Goal: Task Accomplishment & Management: Complete application form

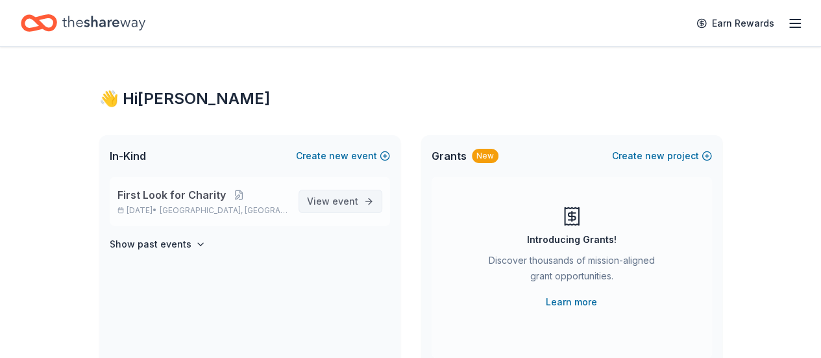
click at [352, 196] on span "event" at bounding box center [345, 200] width 26 height 11
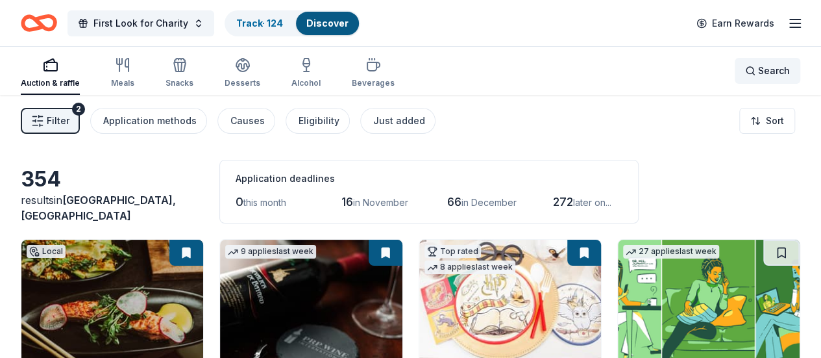
click at [770, 73] on span "Search" at bounding box center [774, 71] width 32 height 16
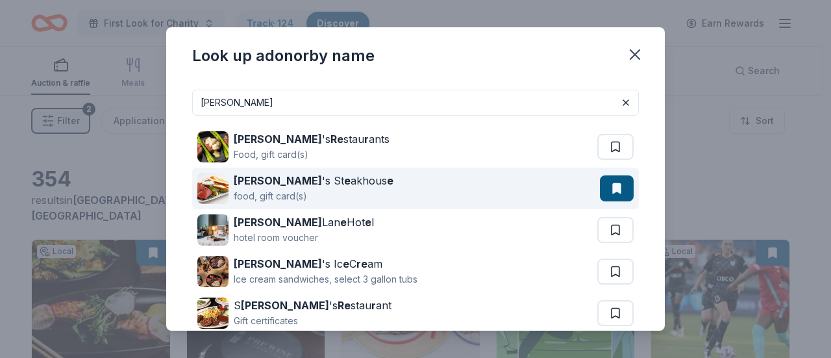
type input "[PERSON_NAME]"
click at [411, 182] on div "[PERSON_NAME] 's St e akhous e food, gift card(s)" at bounding box center [398, 188] width 402 height 42
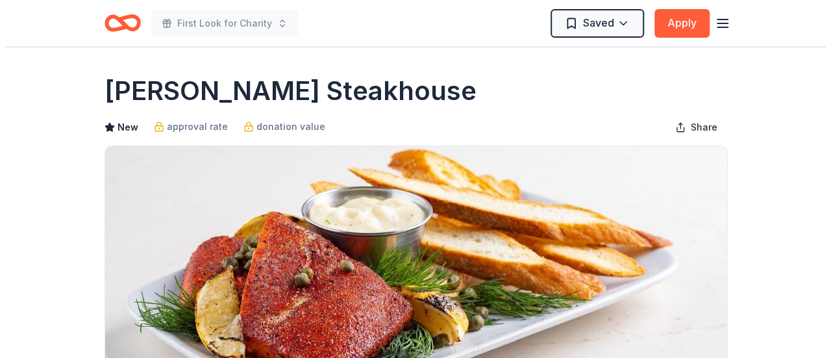
scroll to position [260, 0]
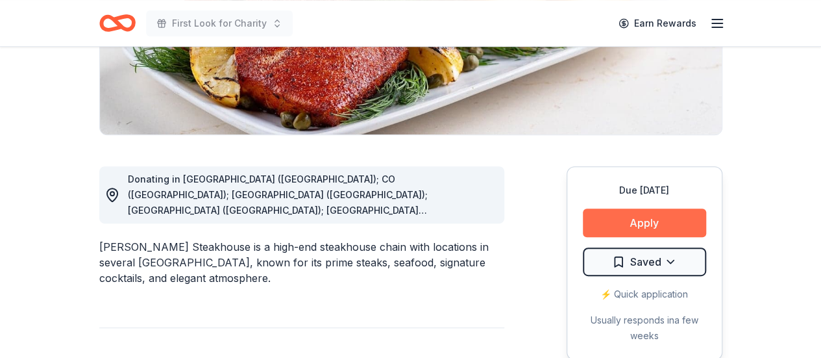
click at [655, 211] on button "Apply" at bounding box center [644, 222] width 123 height 29
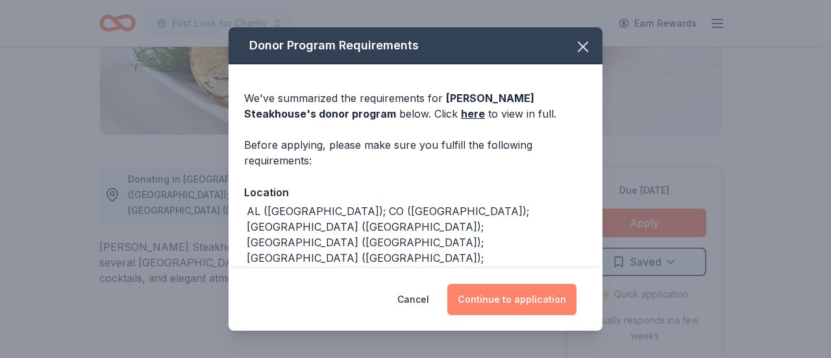
click at [551, 287] on button "Continue to application" at bounding box center [511, 299] width 129 height 31
